Goal: Information Seeking & Learning: Learn about a topic

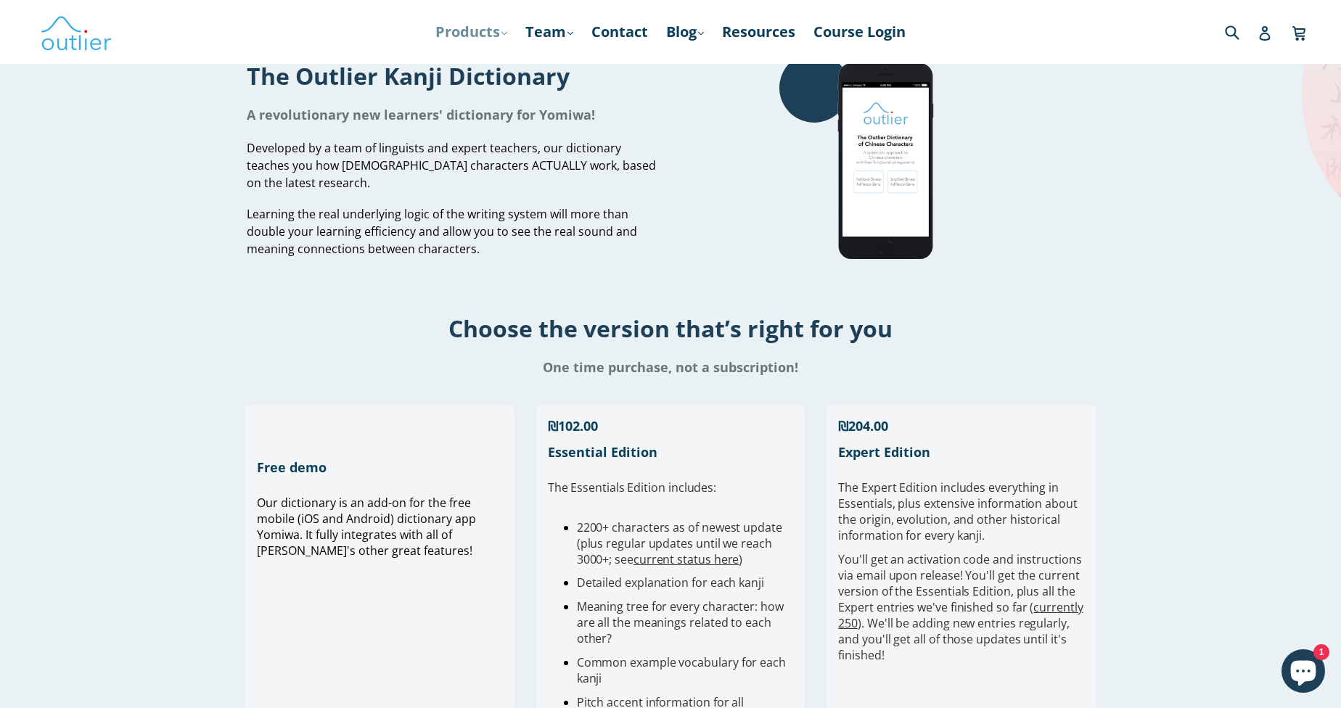
click at [475, 36] on link "Products .cls-1{fill:#231f20} expand" at bounding box center [471, 32] width 86 height 26
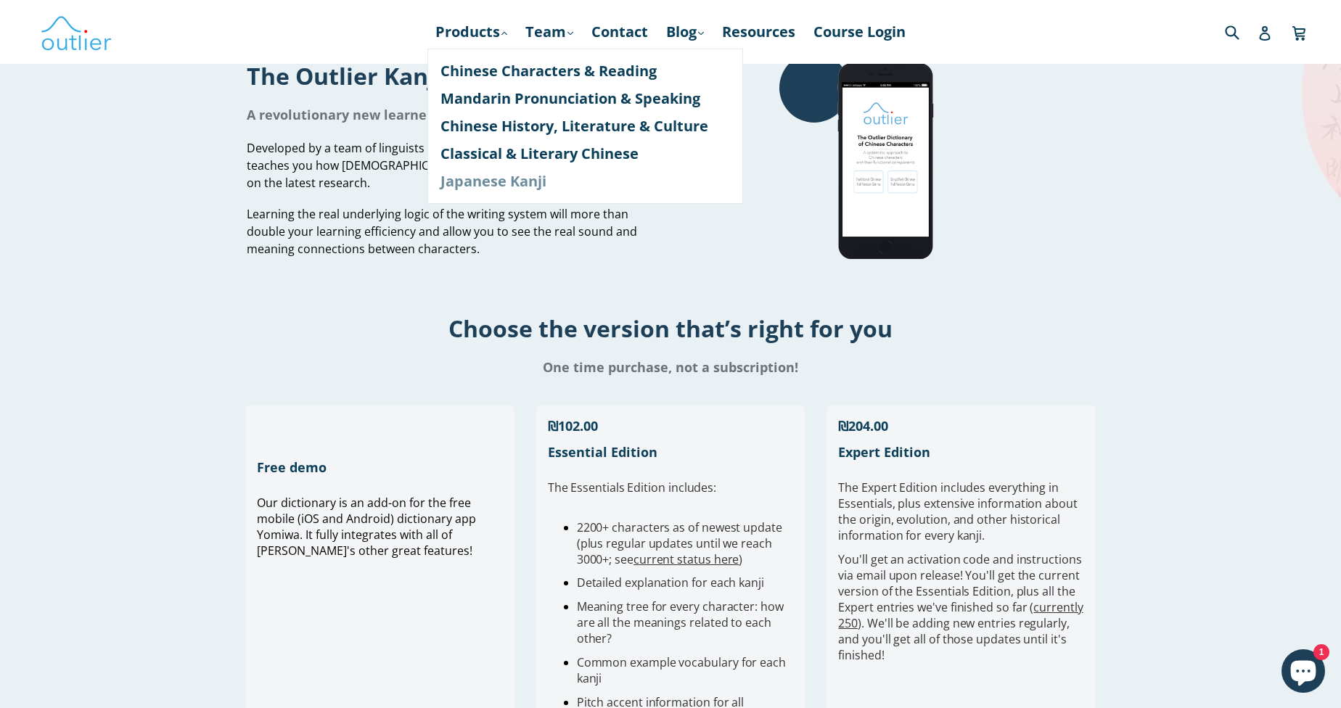
click at [513, 189] on link "Japanese Kanji" at bounding box center [585, 182] width 290 height 28
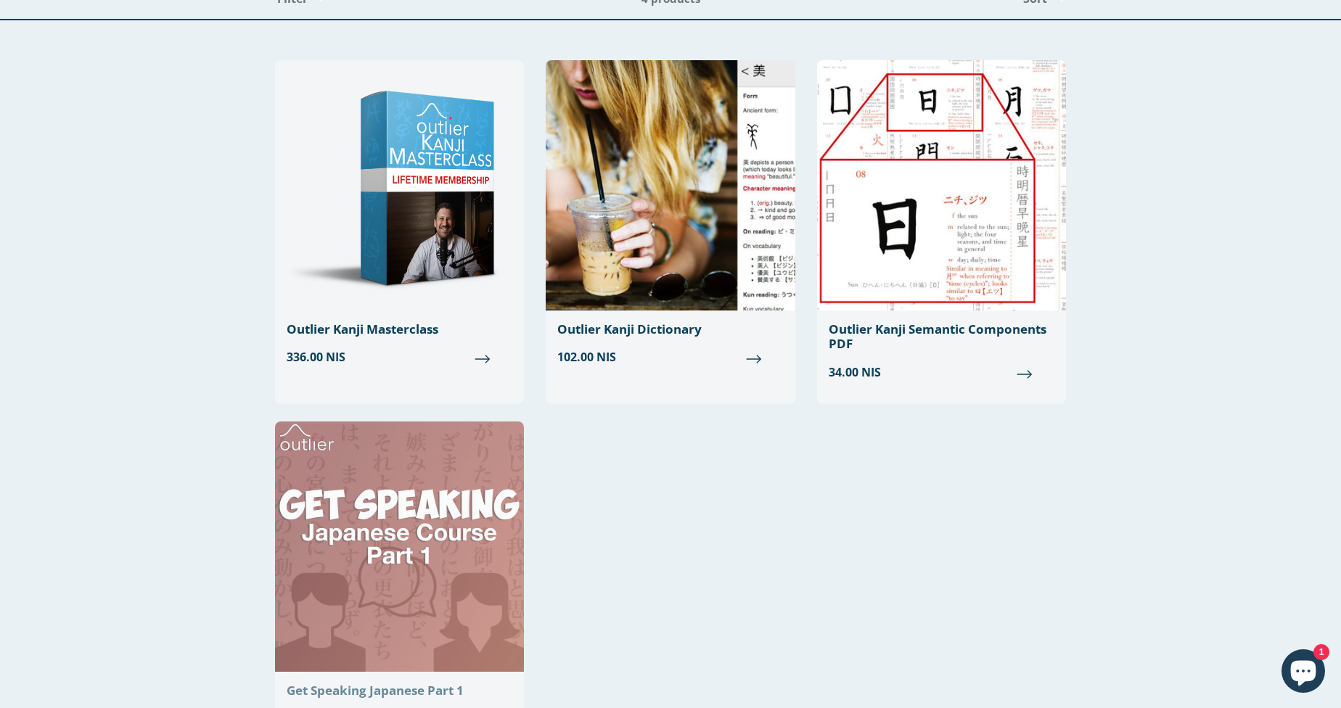
scroll to position [73, 0]
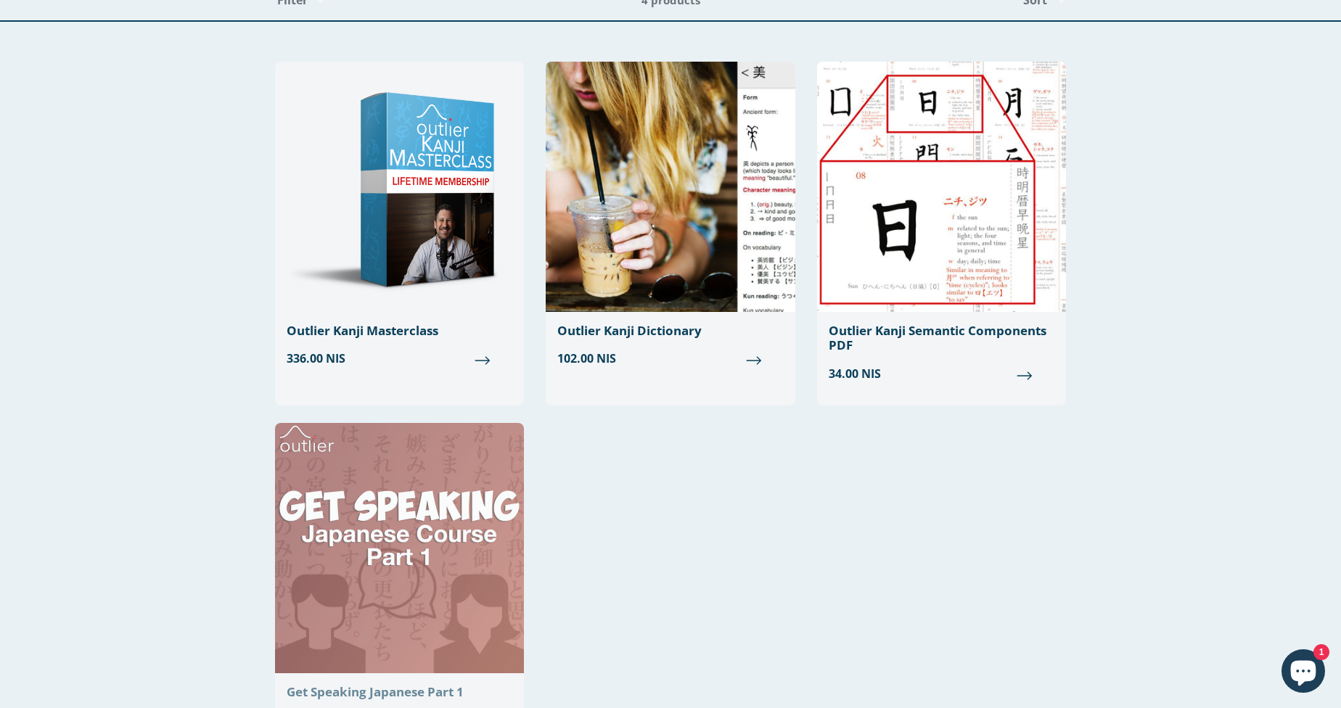
click at [442, 491] on img at bounding box center [399, 548] width 249 height 250
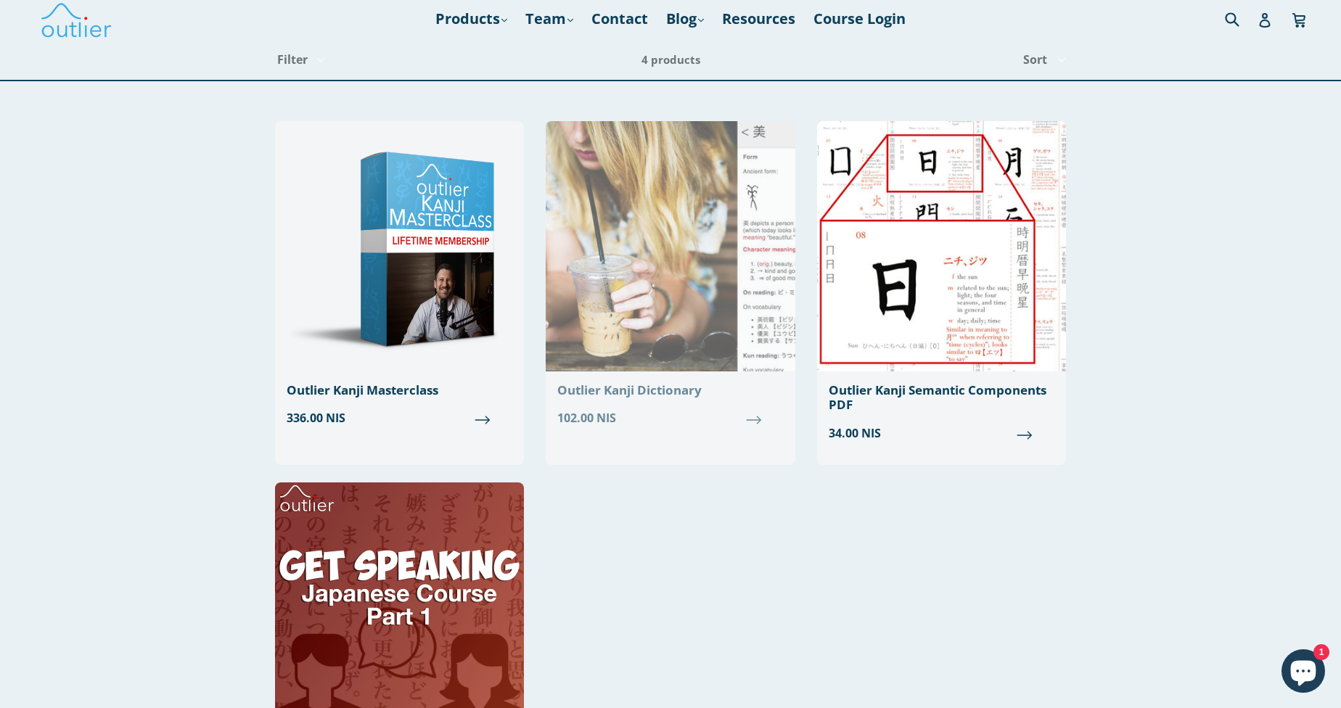
scroll to position [0, 0]
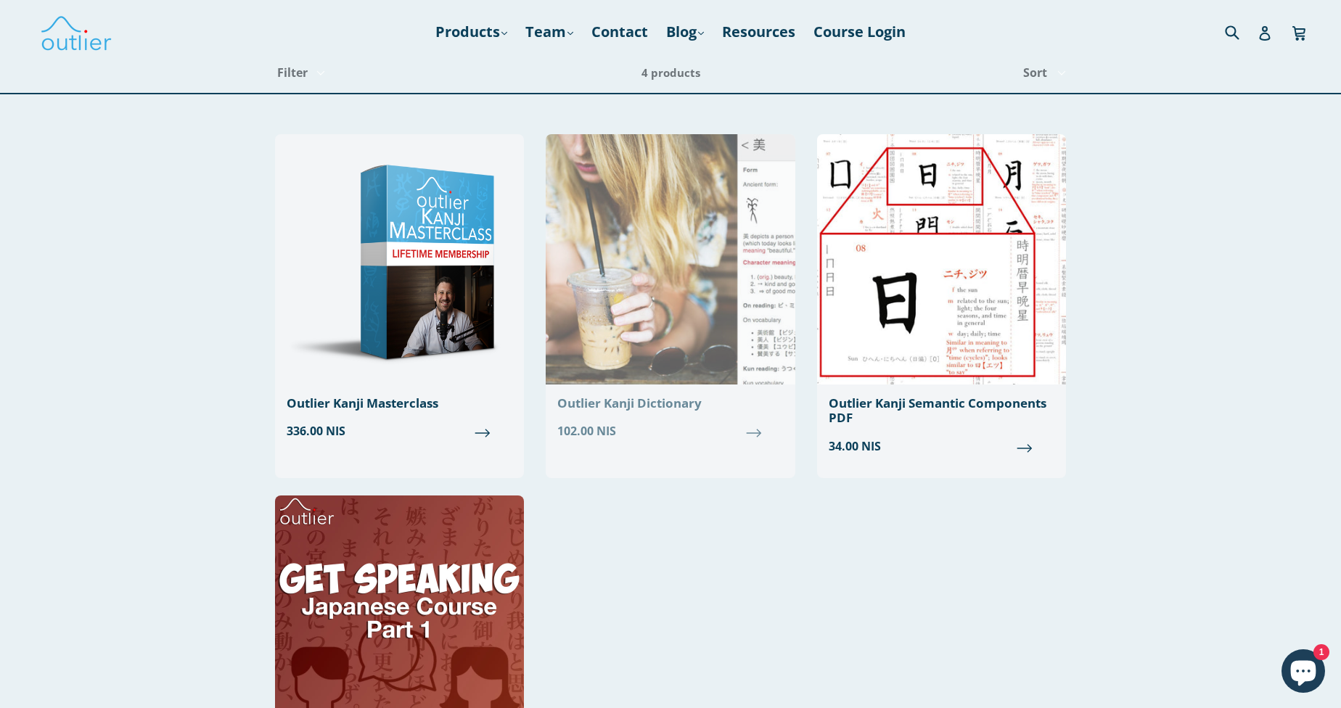
click at [649, 345] on img at bounding box center [670, 259] width 249 height 250
click at [681, 407] on div "Outlier Kanji Dictionary" at bounding box center [670, 403] width 226 height 15
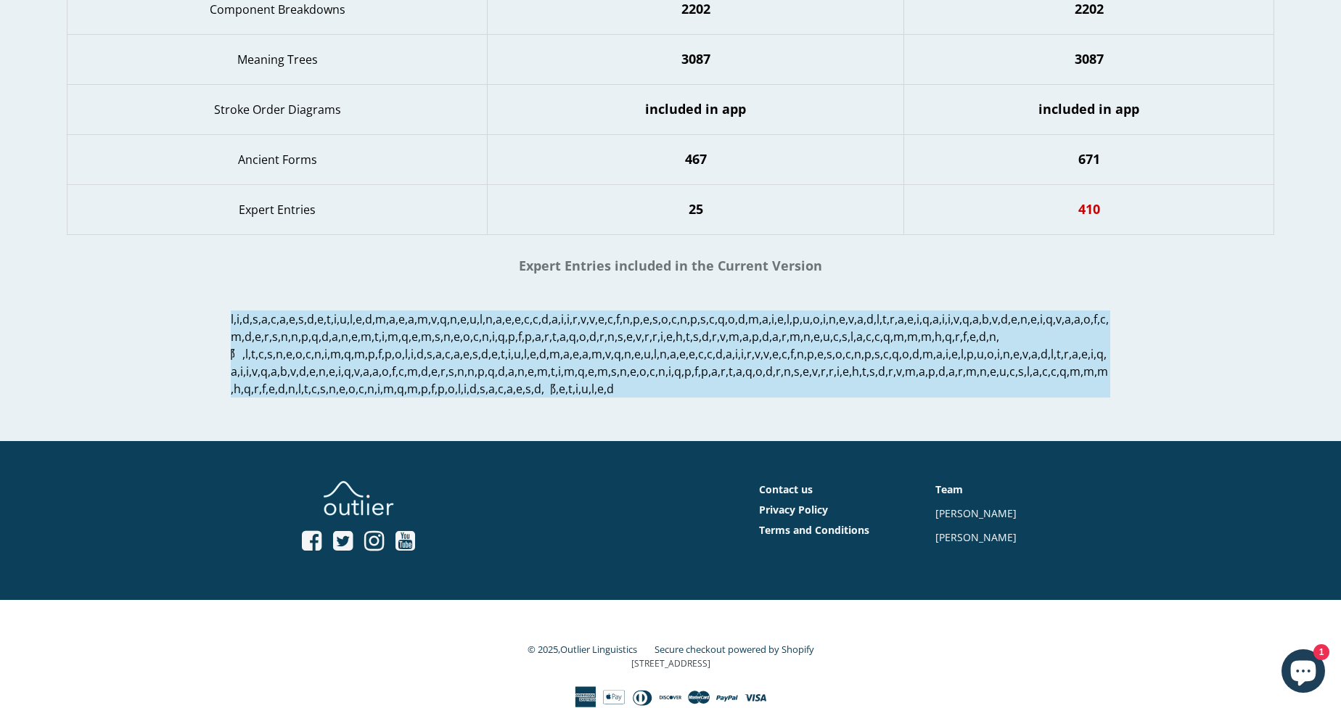
scroll to position [1578, 0]
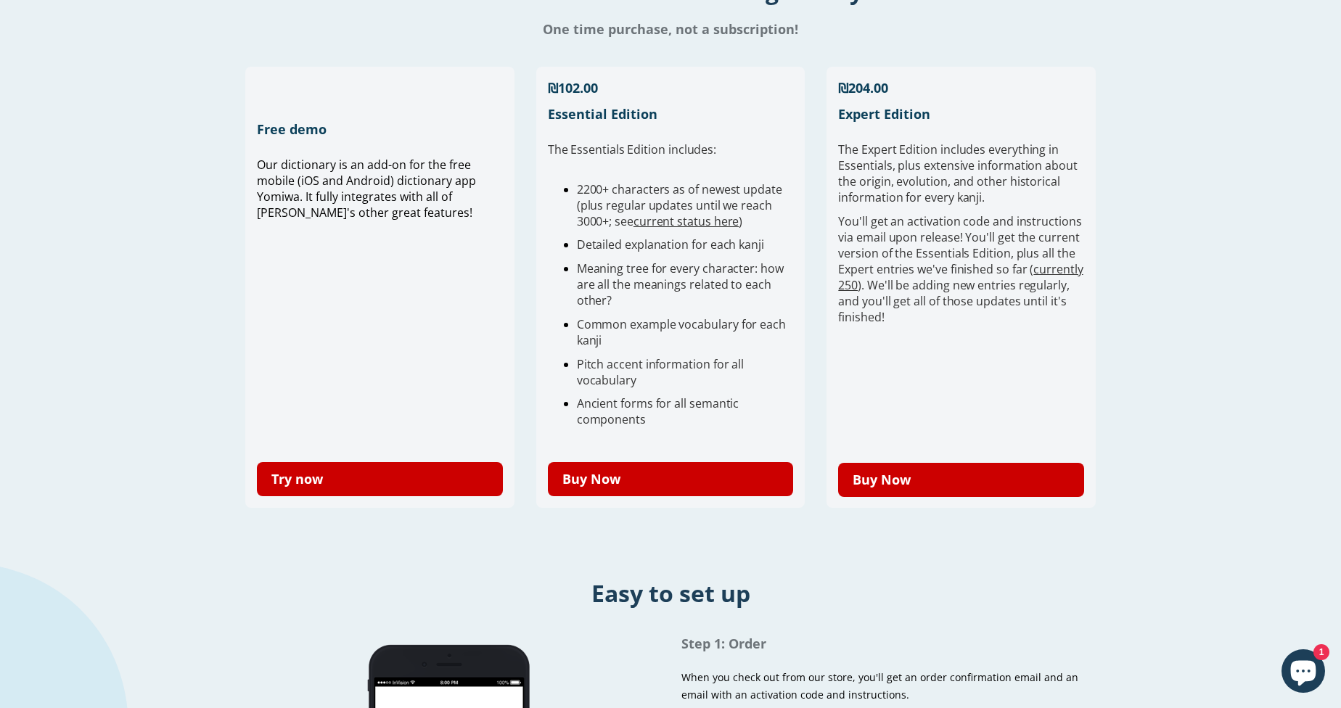
scroll to position [339, 0]
click at [1056, 266] on link "currently 250" at bounding box center [960, 277] width 245 height 32
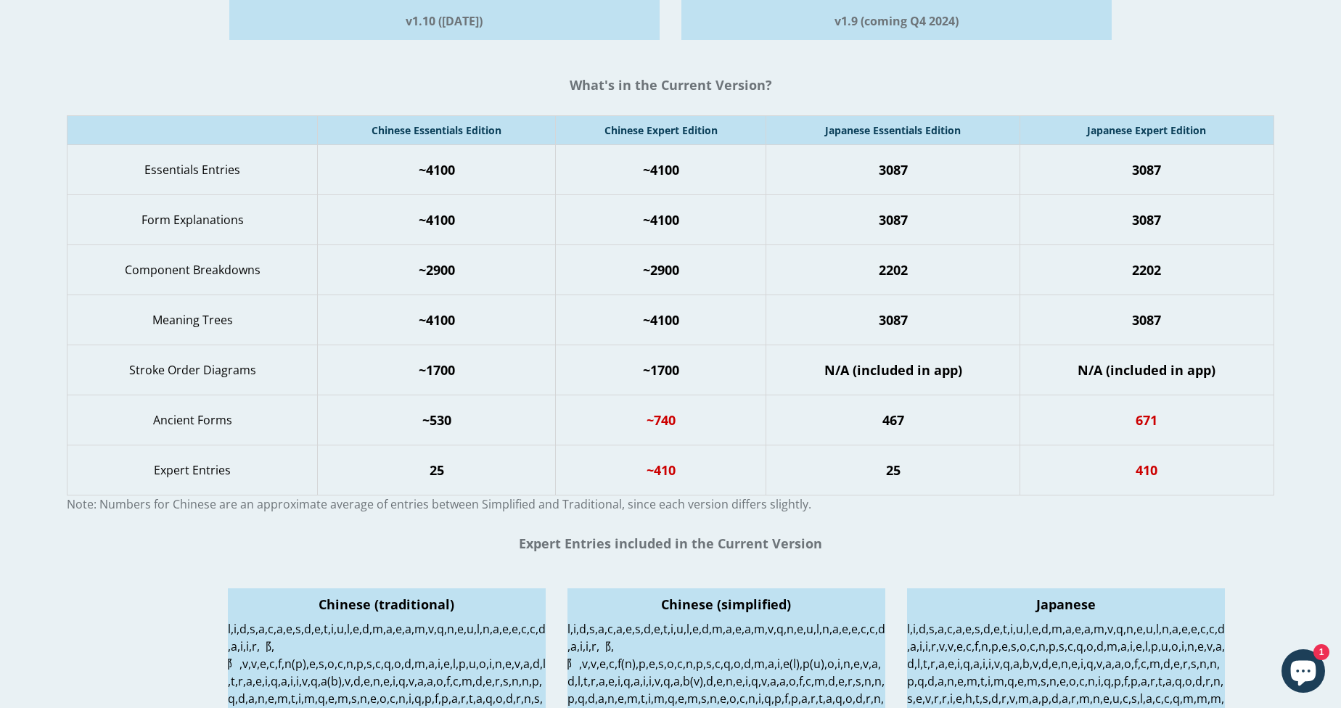
scroll to position [266, 0]
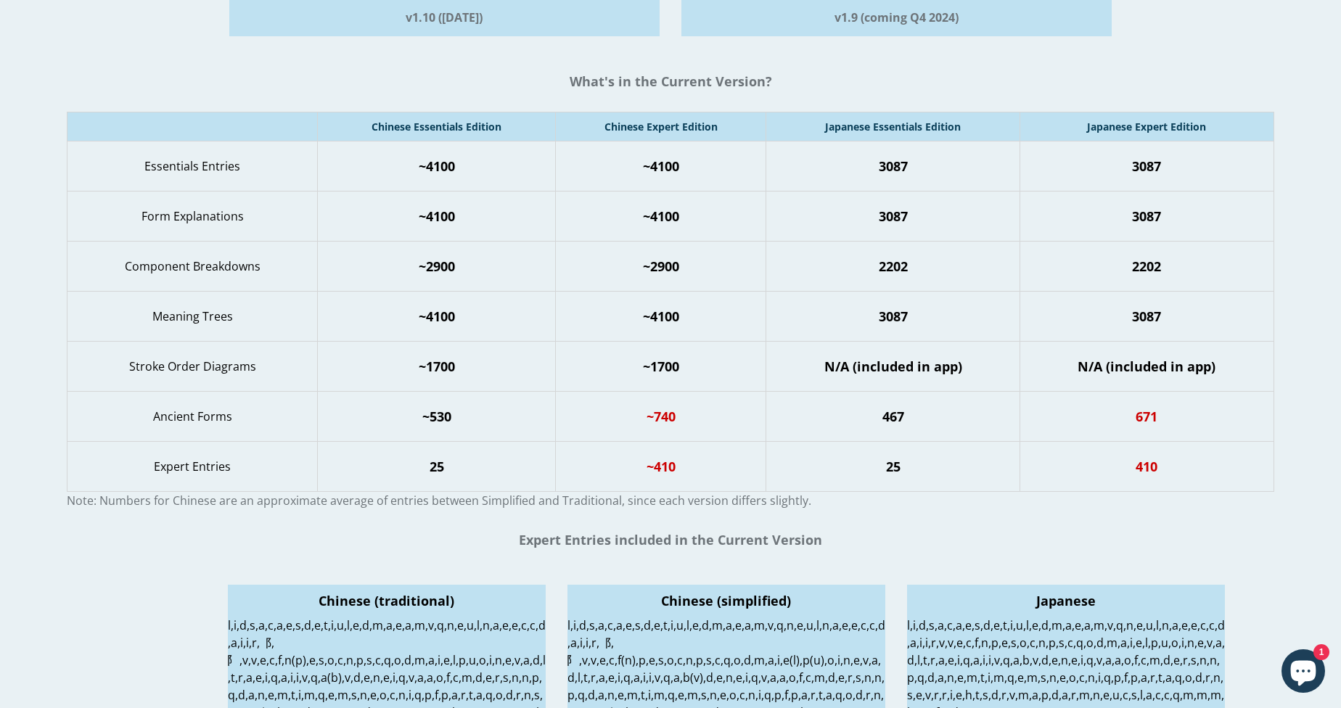
click at [592, 60] on div "Dictionary Status How many characters/kanji does the dictionary currently cover…" at bounding box center [670, 337] width 1341 height 1100
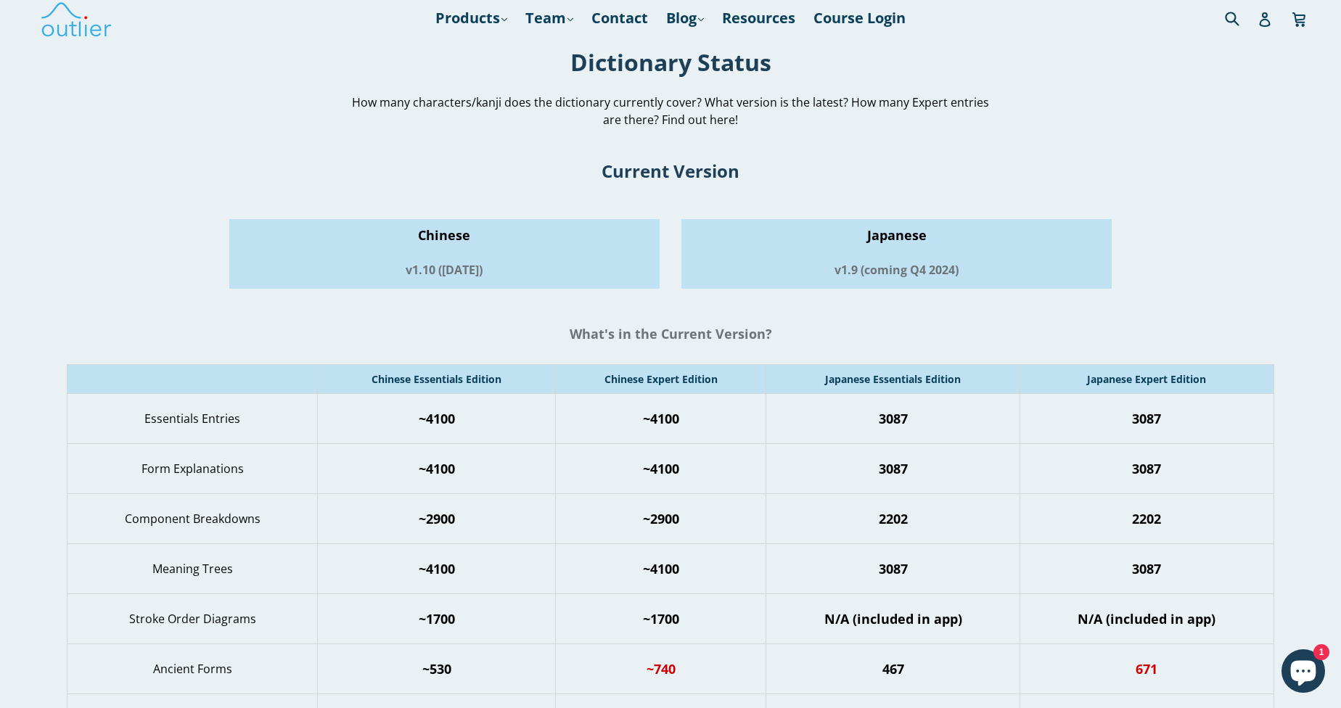
scroll to position [0, 0]
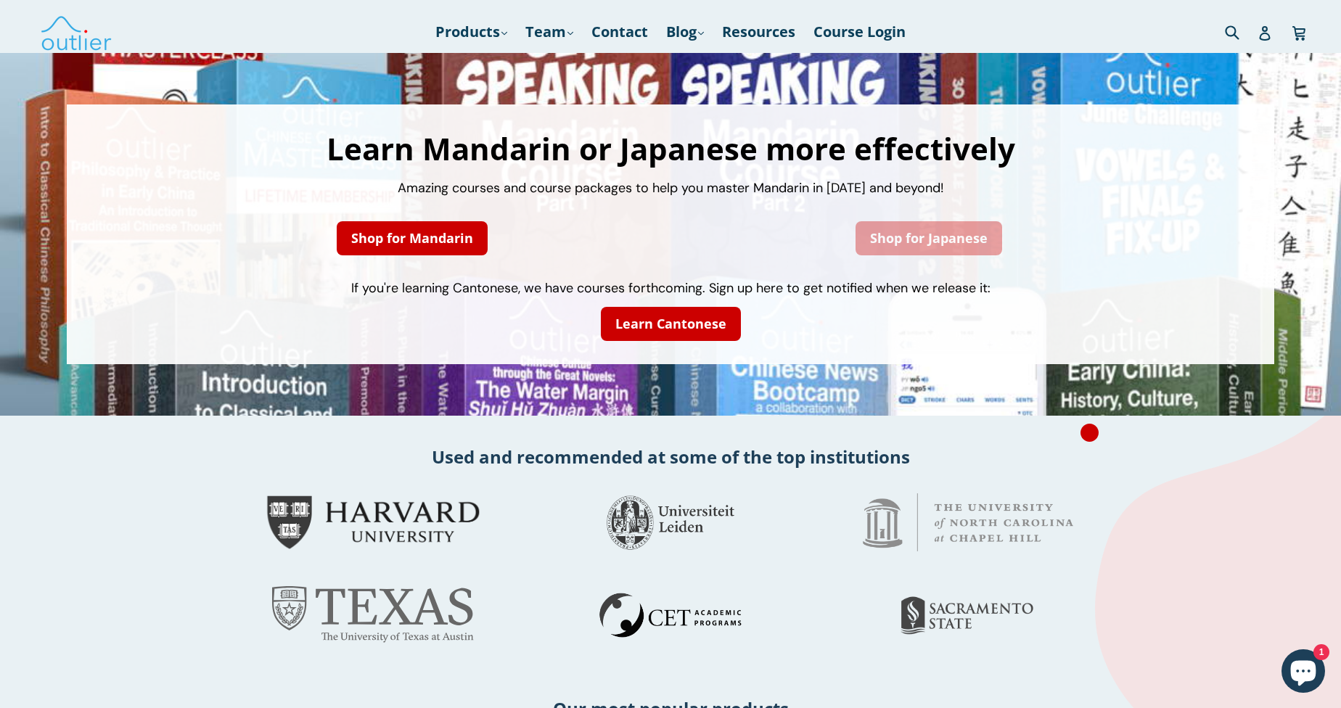
click at [903, 235] on link "Shop for Japanese" at bounding box center [929, 238] width 147 height 34
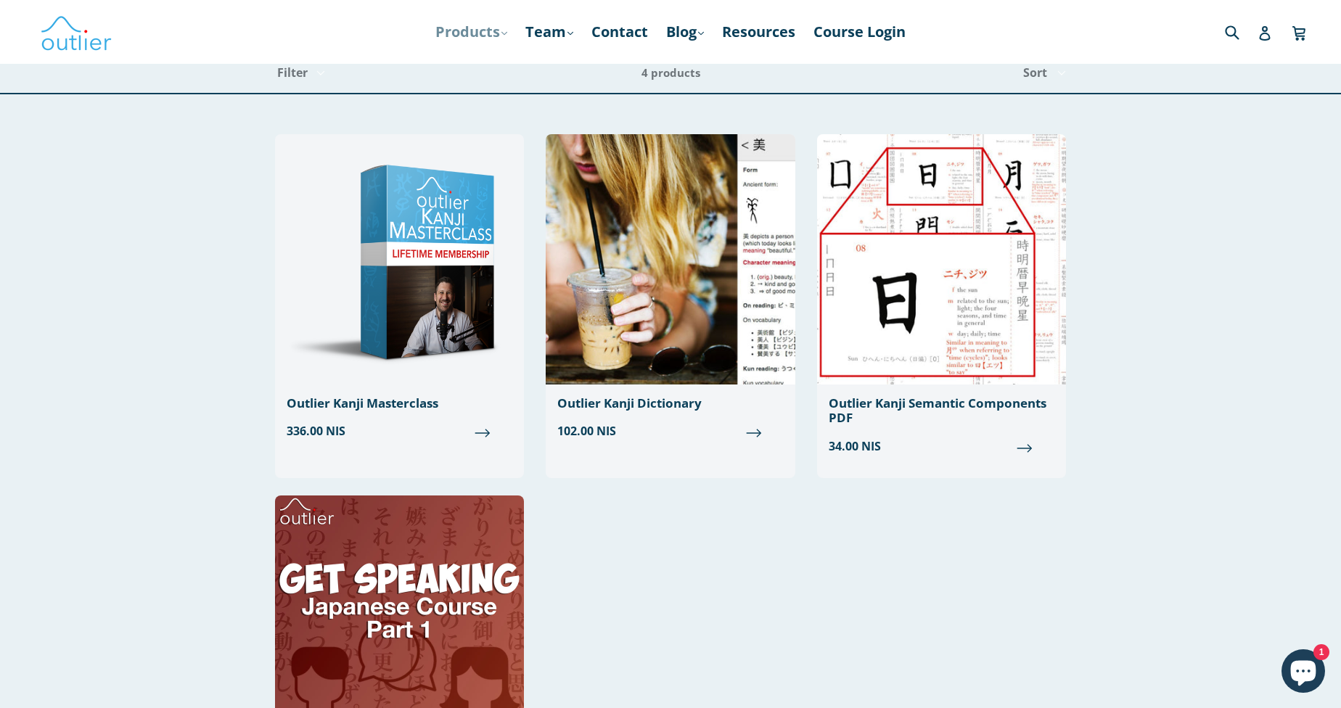
click at [463, 35] on link "Products .cls-1{fill:#231f20} expand" at bounding box center [471, 32] width 86 height 26
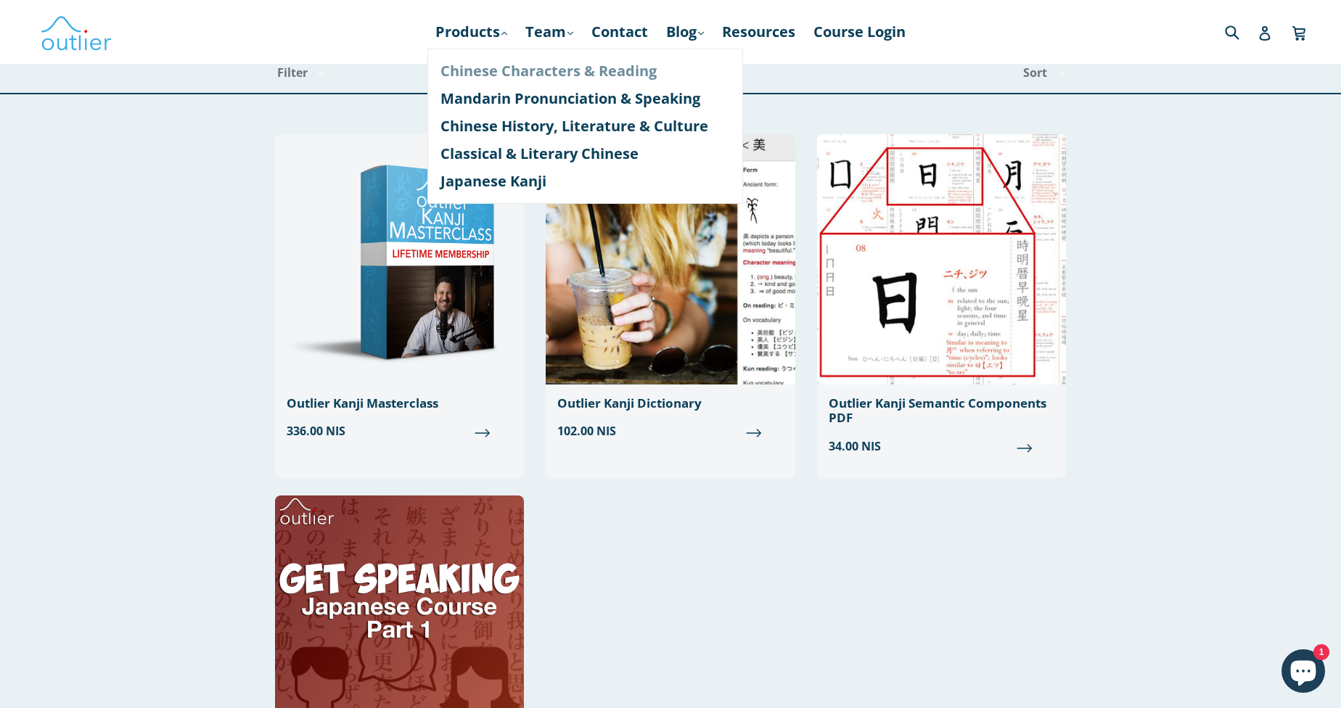
click at [511, 74] on link "Chinese Characters & Reading" at bounding box center [585, 71] width 290 height 28
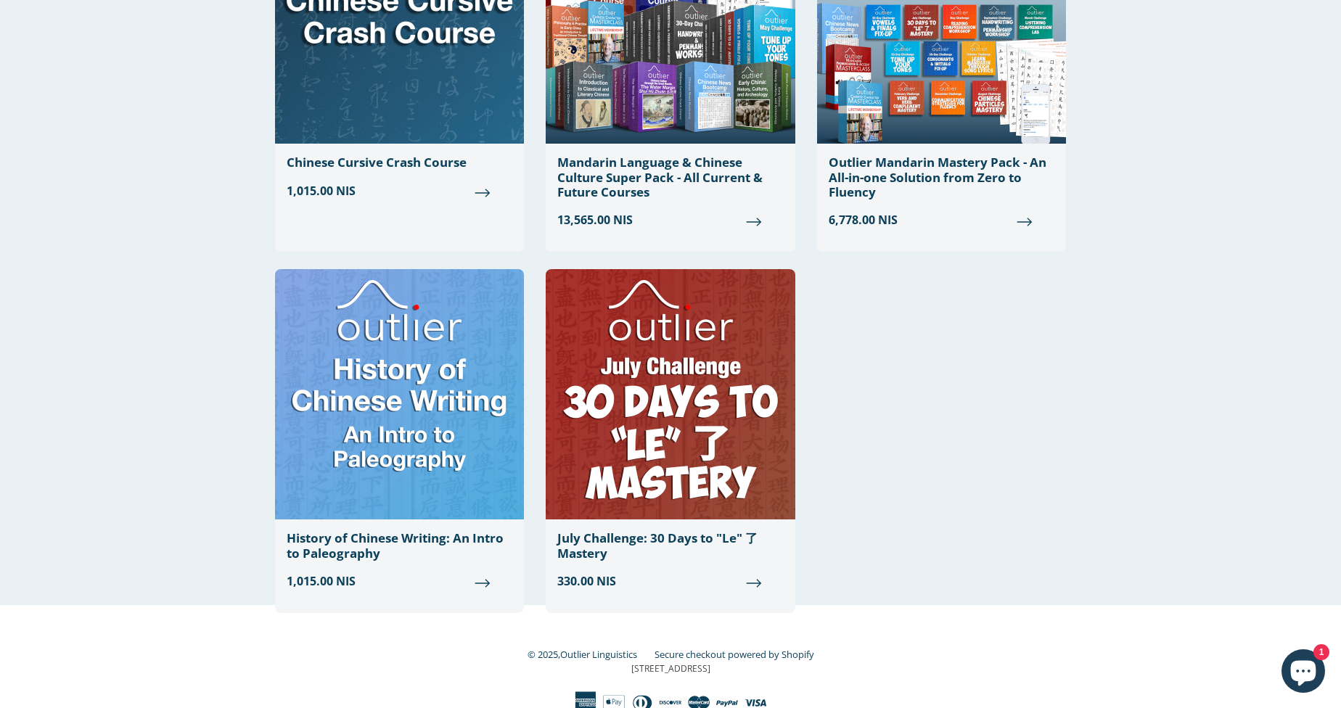
scroll to position [1355, 0]
